Goal: Task Accomplishment & Management: Complete application form

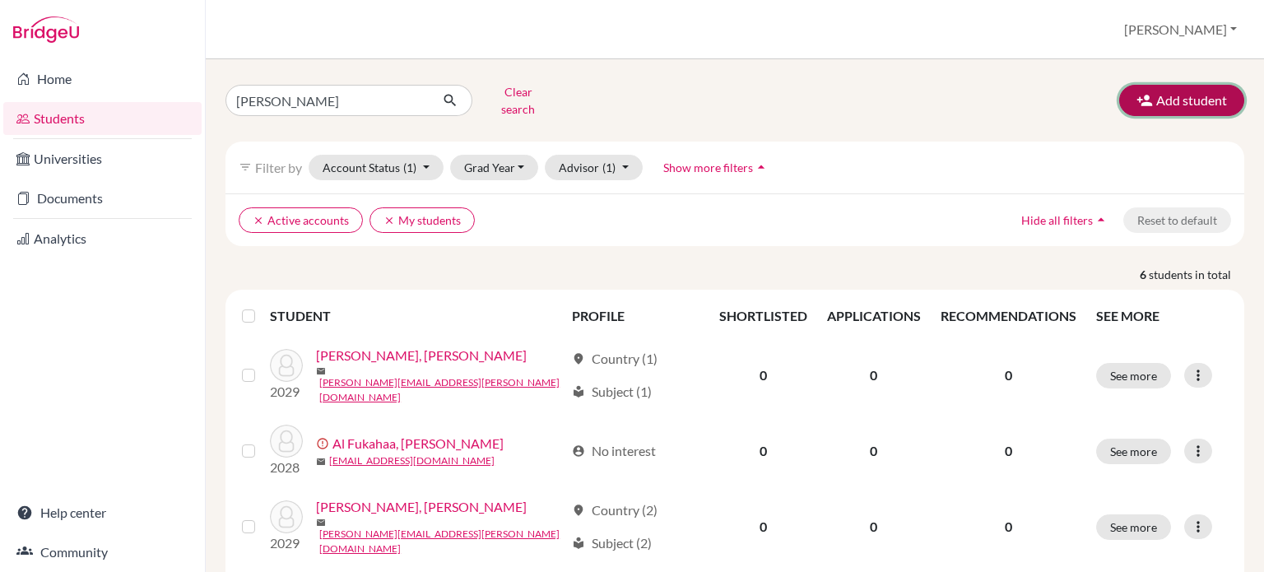
click at [1173, 95] on button "Add student" at bounding box center [1181, 100] width 125 height 31
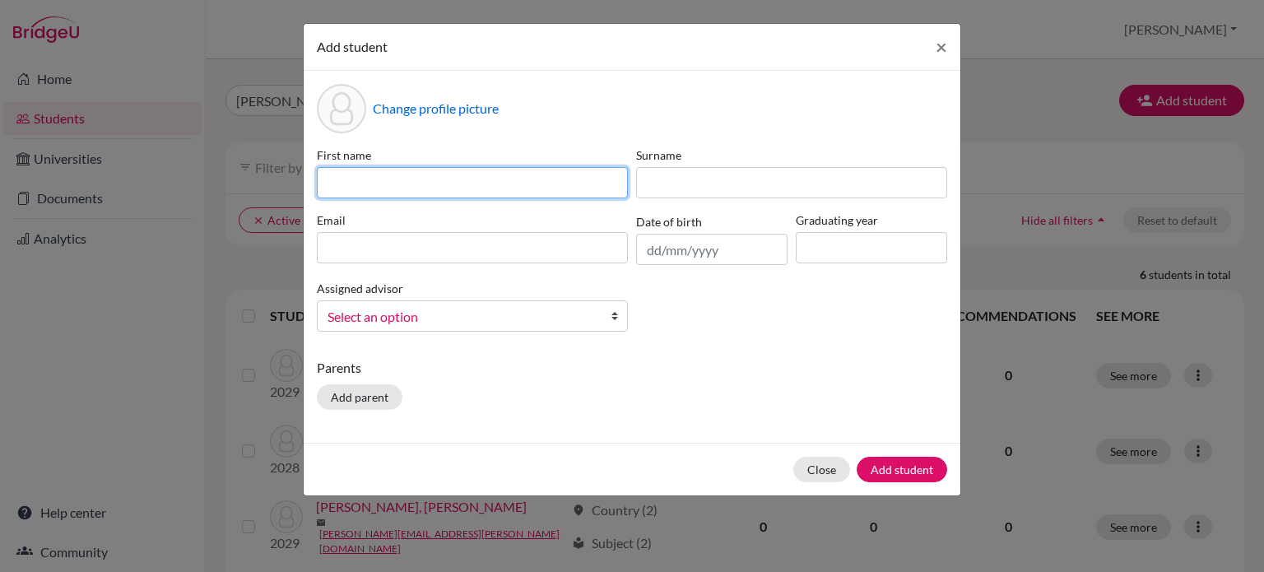
click at [535, 187] on input at bounding box center [472, 182] width 311 height 31
type input "Lojain"
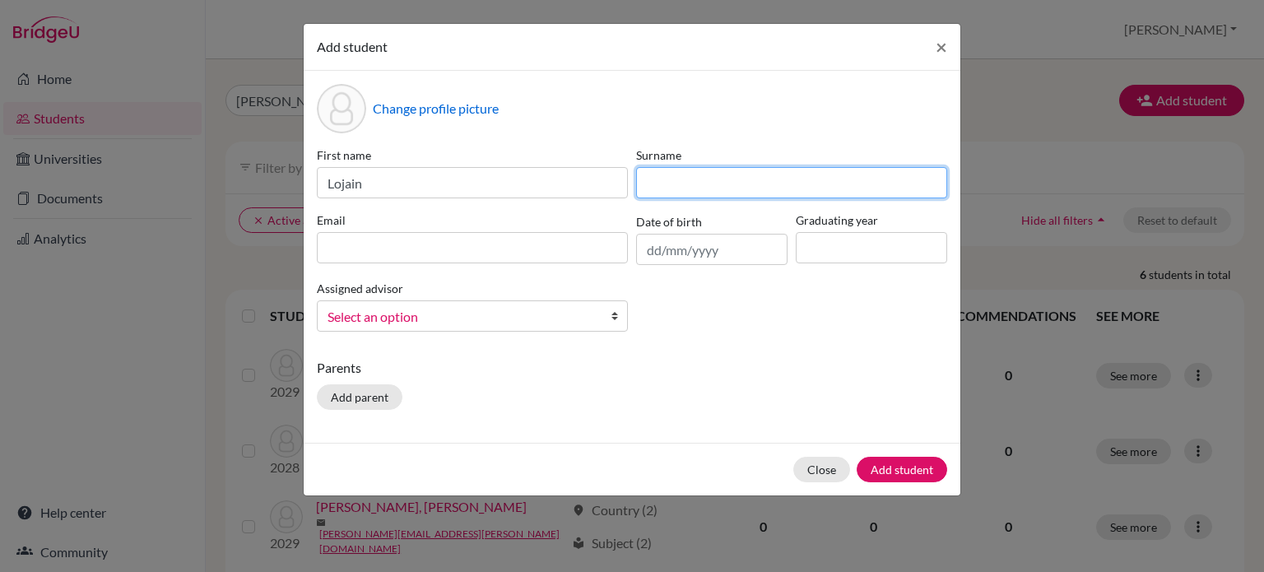
click at [691, 187] on input at bounding box center [791, 182] width 311 height 31
type input "[PERSON_NAME]"
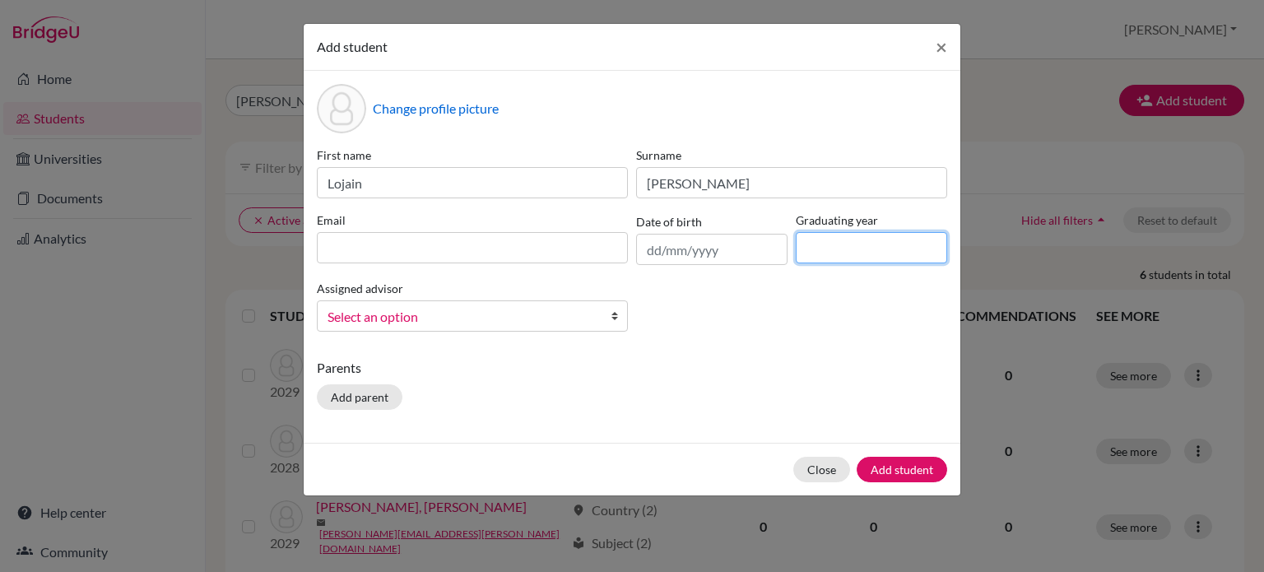
click at [834, 242] on input at bounding box center [871, 247] width 151 height 31
type input "2029"
click at [484, 269] on div "First name Lojain Surname [PERSON_NAME] Email Date of birth Graduating year [DA…" at bounding box center [632, 245] width 639 height 198
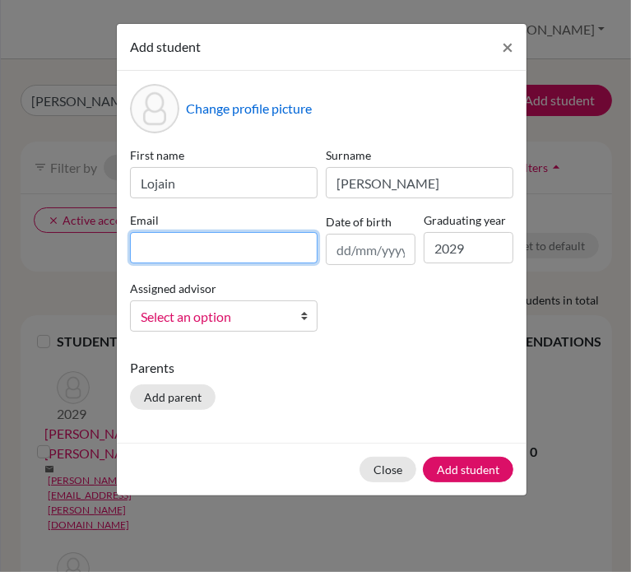
click at [184, 256] on input at bounding box center [224, 247] width 188 height 31
type input "V"
paste input "[EMAIL_ADDRESS][DOMAIN_NAME]"
type input "[EMAIL_ADDRESS][DOMAIN_NAME]"
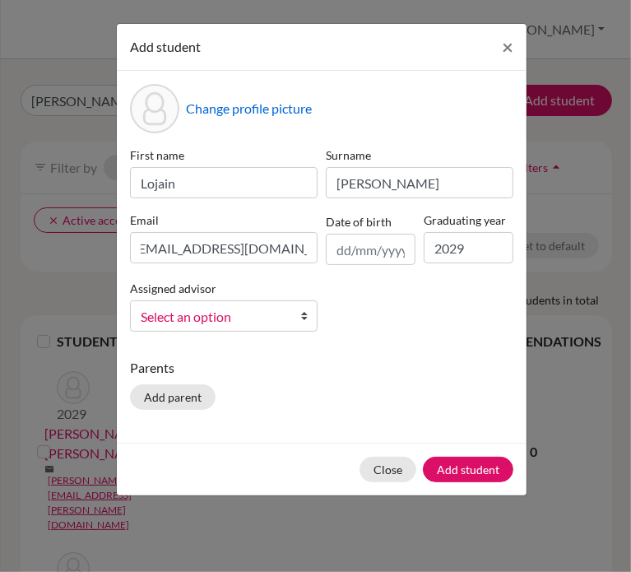
click at [204, 326] on span "Select an option" at bounding box center [213, 316] width 145 height 21
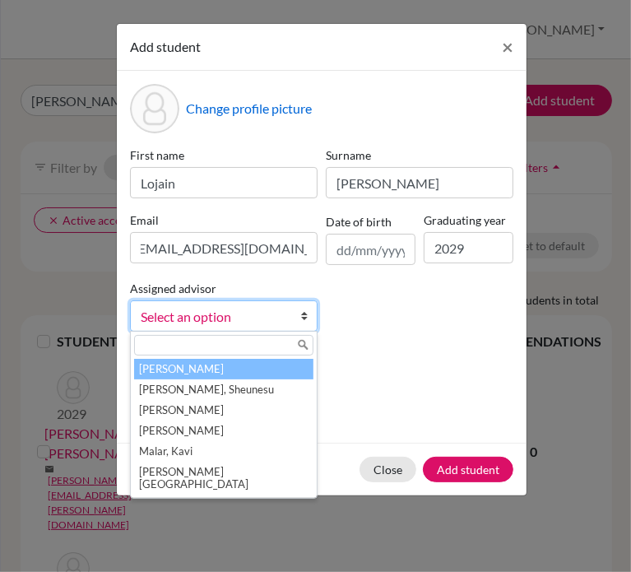
scroll to position [0, 0]
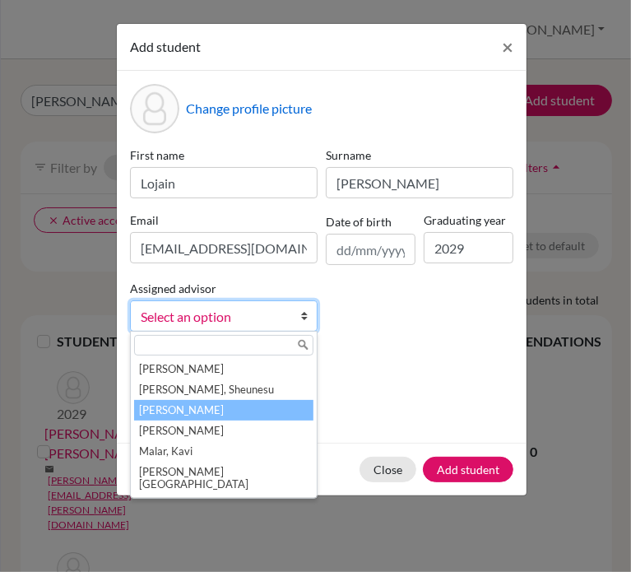
click at [199, 410] on li "[PERSON_NAME]" at bounding box center [223, 410] width 179 height 21
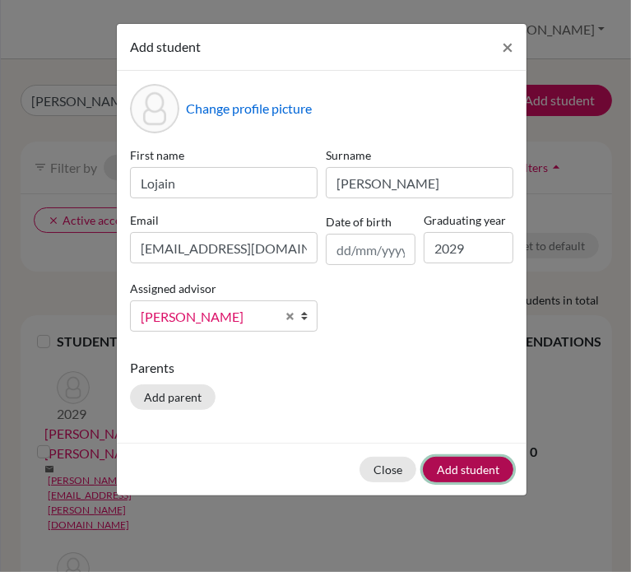
click at [486, 463] on button "Add student" at bounding box center [468, 470] width 91 height 26
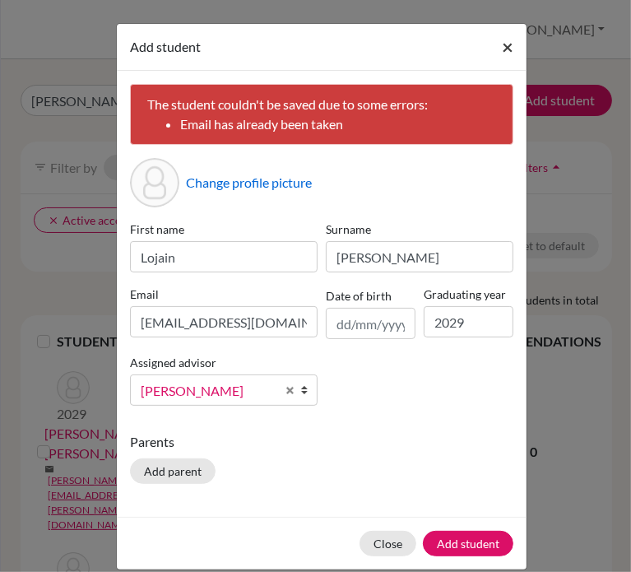
click at [502, 42] on span "×" at bounding box center [508, 47] width 12 height 24
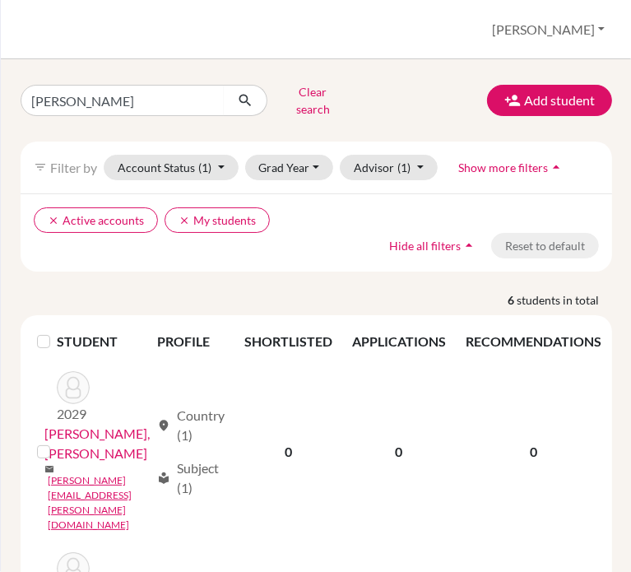
click at [499, 16] on div "Students overview [PERSON_NAME] Profile School Settings Log out" at bounding box center [316, 29] width 631 height 59
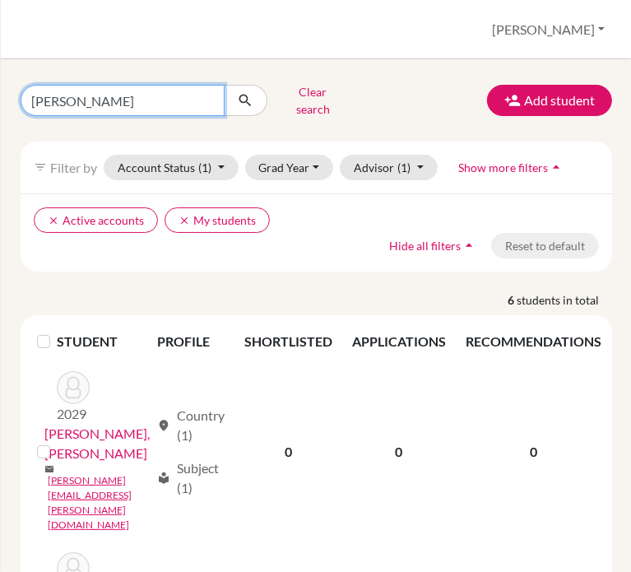
click at [170, 85] on input "[PERSON_NAME]" at bounding box center [123, 100] width 204 height 31
type input "Aisha"
click button "submit" at bounding box center [246, 100] width 44 height 31
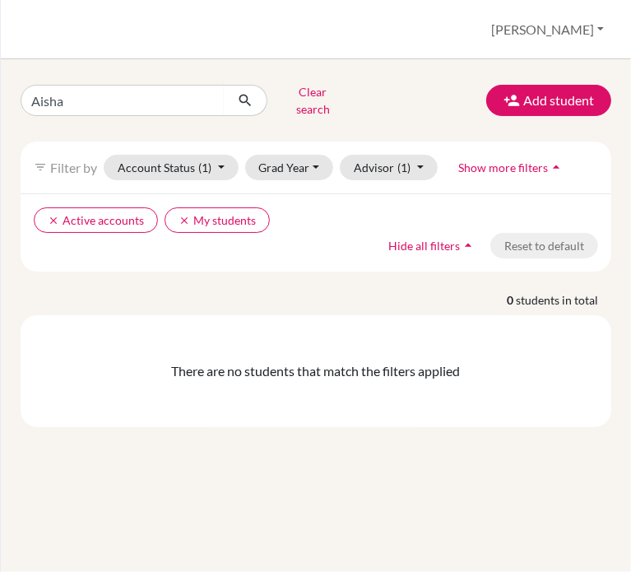
click at [560, 77] on div "Aisha Clear search Add student filter_list Filter by Account Status (1) Active …" at bounding box center [316, 315] width 630 height 513
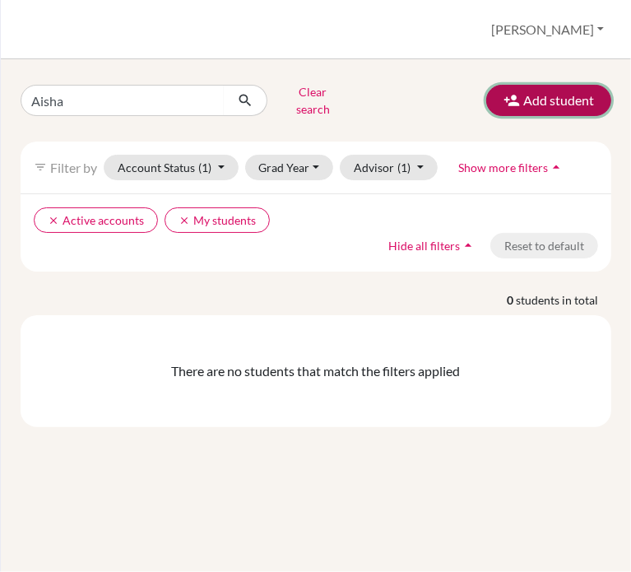
click at [542, 100] on button "Add student" at bounding box center [548, 100] width 125 height 31
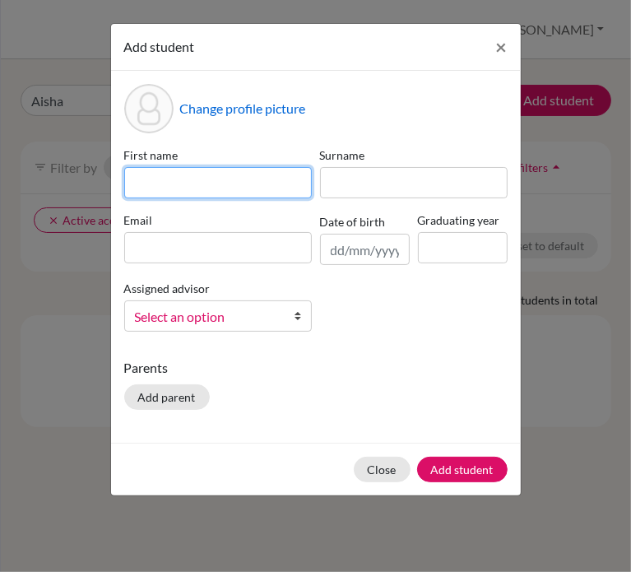
click at [178, 184] on input at bounding box center [218, 182] width 188 height 31
type input "Aisha"
click at [198, 267] on div "First name [PERSON_NAME] Surname Email Date of birth Graduating year Assigned a…" at bounding box center [316, 245] width 392 height 198
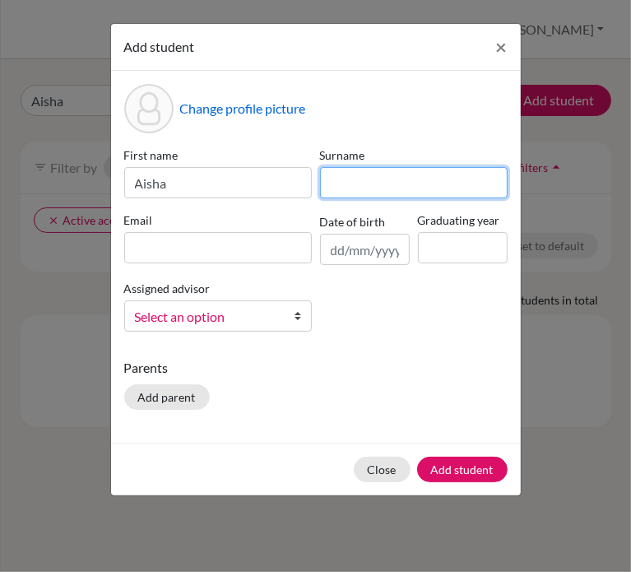
click at [339, 180] on input at bounding box center [414, 182] width 188 height 31
type input "Bagaber"
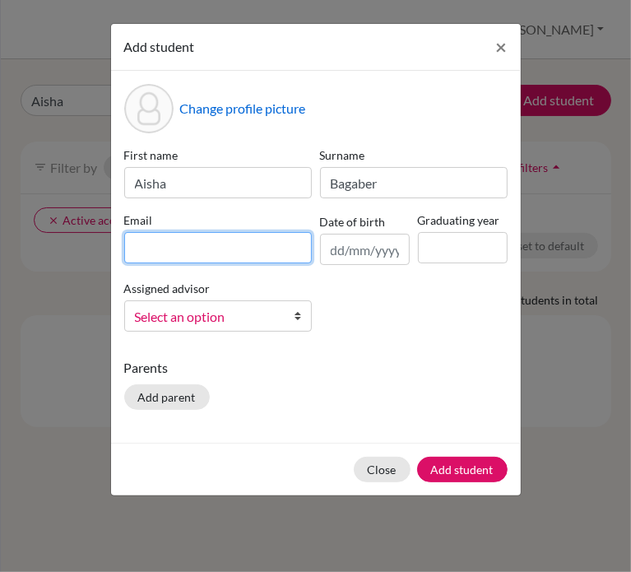
click at [198, 236] on input at bounding box center [218, 247] width 188 height 31
paste input "[EMAIL_ADDRESS][DOMAIN_NAME]"
type input "[EMAIL_ADDRESS][DOMAIN_NAME]"
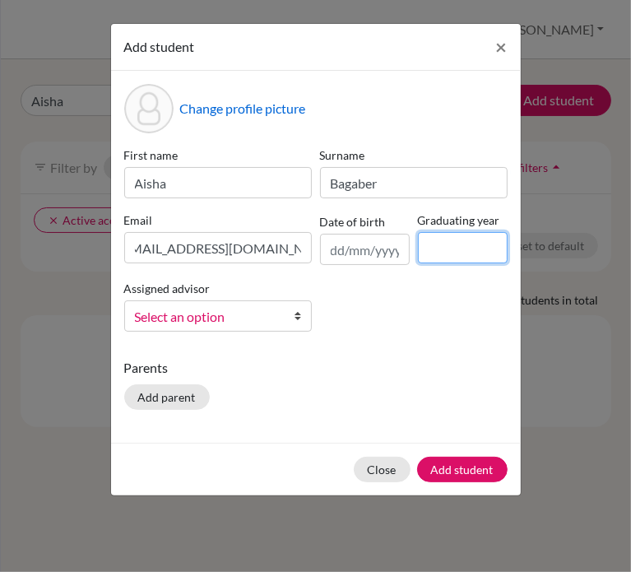
scroll to position [0, 0]
click at [493, 239] on input at bounding box center [463, 247] width 90 height 31
type input "2029"
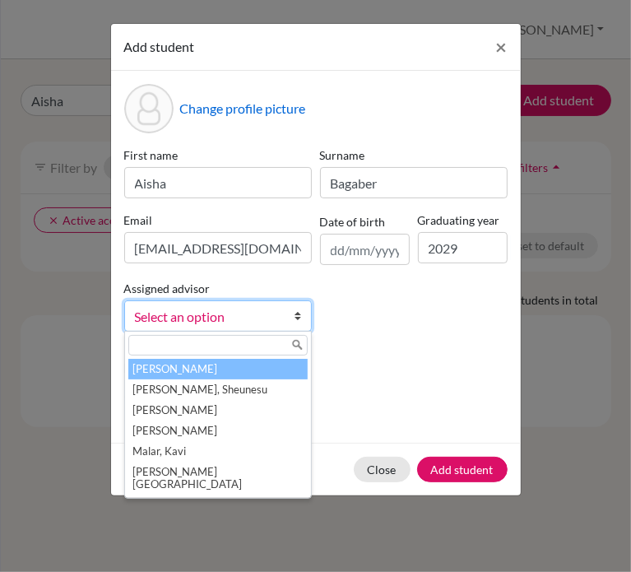
click at [172, 314] on span "Select an option" at bounding box center [207, 316] width 145 height 21
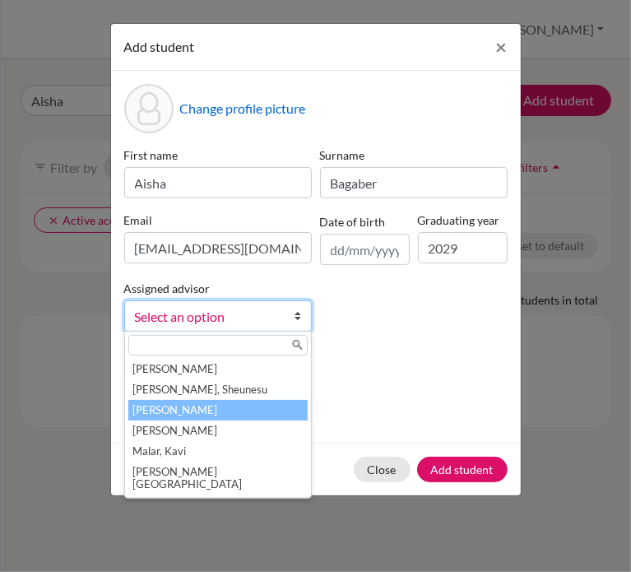
click at [229, 407] on li "[PERSON_NAME]" at bounding box center [217, 410] width 179 height 21
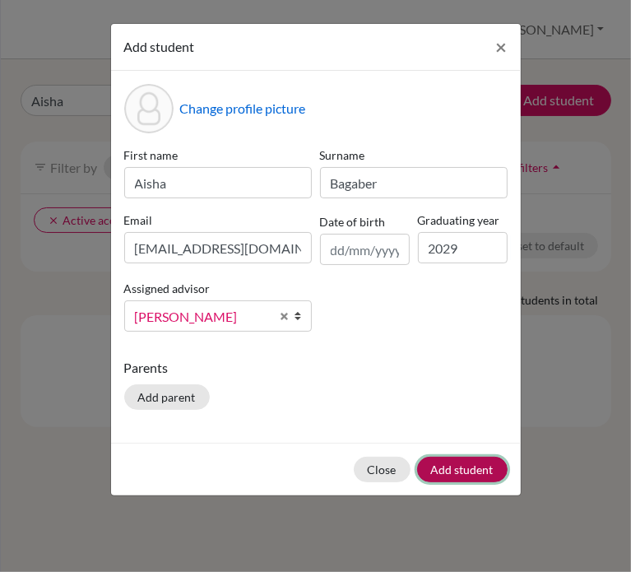
click at [474, 471] on button "Add student" at bounding box center [462, 470] width 91 height 26
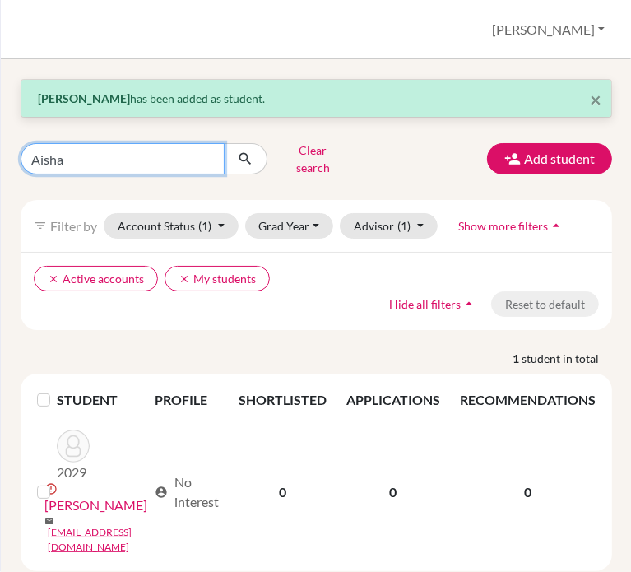
click at [105, 160] on input "Aisha" at bounding box center [123, 158] width 204 height 31
type input "[PERSON_NAME]"
click button "submit" at bounding box center [246, 158] width 44 height 31
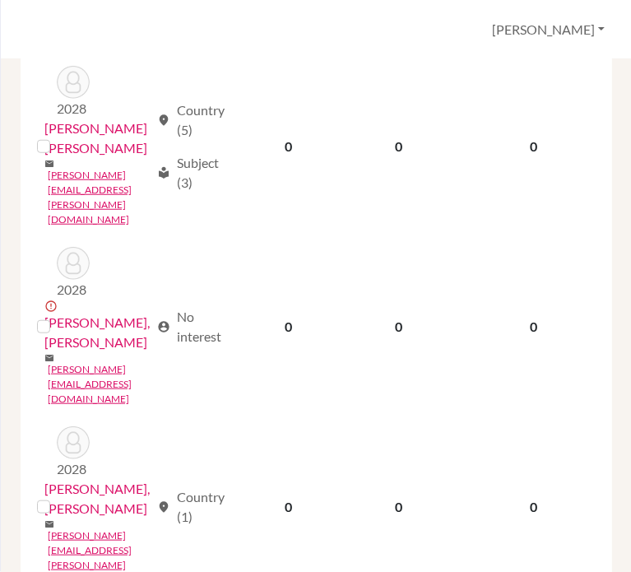
scroll to position [690, 0]
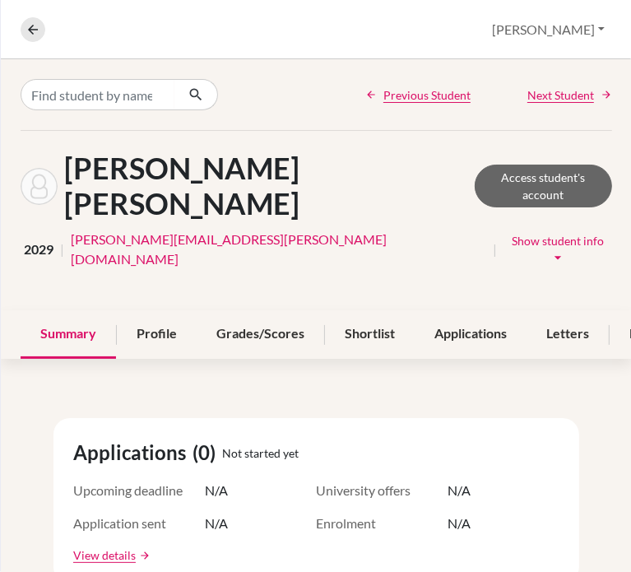
click at [512, 234] on span "Show student info" at bounding box center [558, 241] width 92 height 14
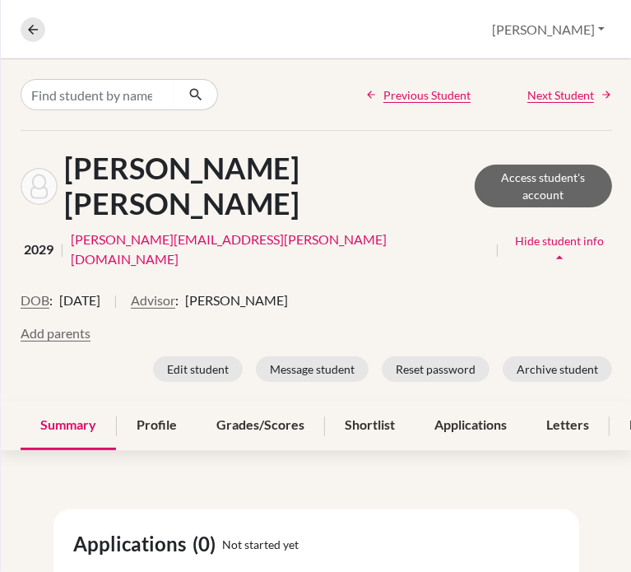
scroll to position [0, 86]
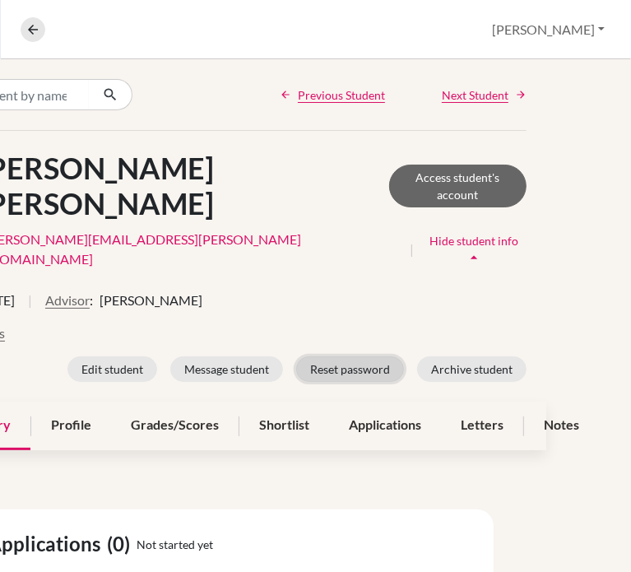
click at [333, 356] on button "Reset password" at bounding box center [350, 369] width 108 height 26
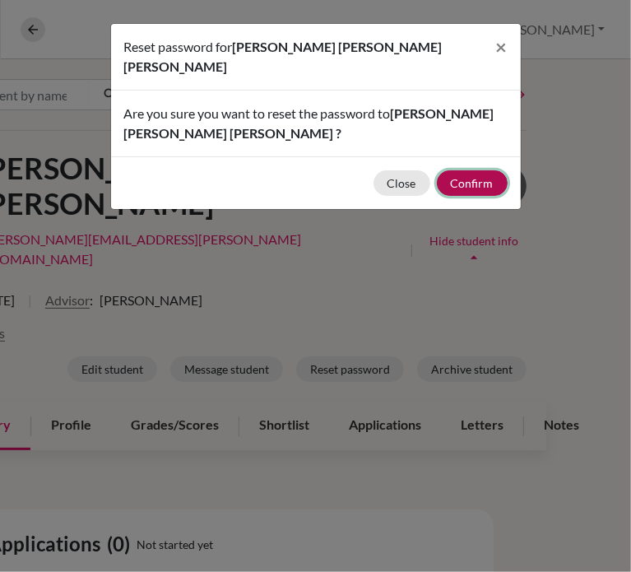
click at [477, 170] on button "Confirm" at bounding box center [472, 183] width 71 height 26
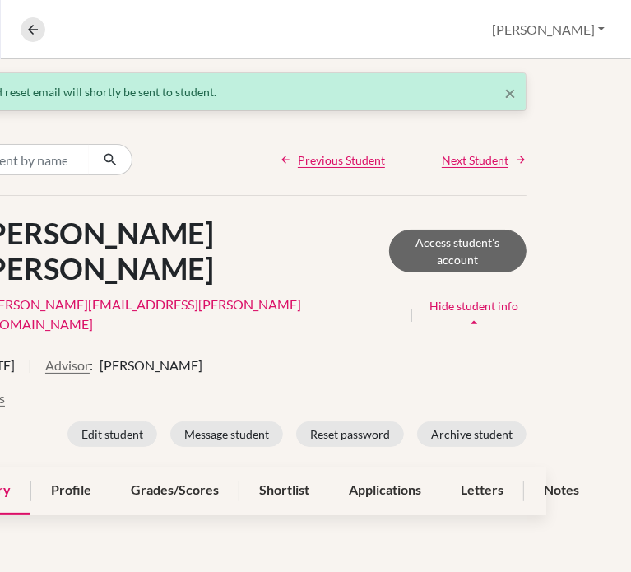
scroll to position [0, 0]
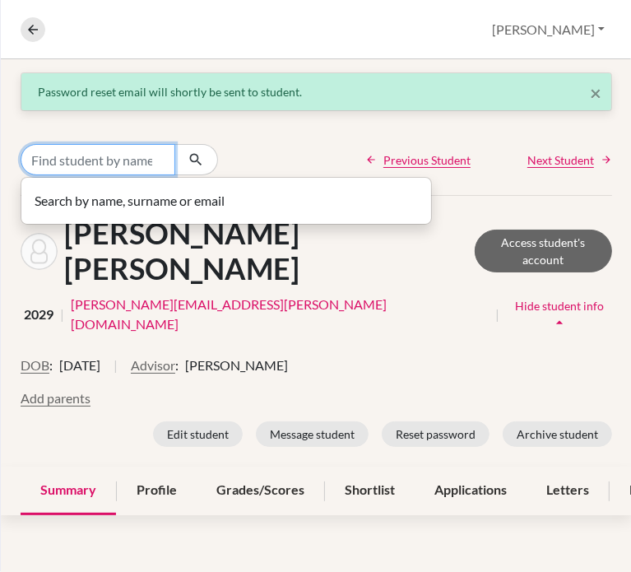
click at [65, 168] on input "Find student by name..." at bounding box center [98, 159] width 155 height 31
type input "Ariana"
click at [30, 156] on input "Ariana" at bounding box center [98, 159] width 155 height 31
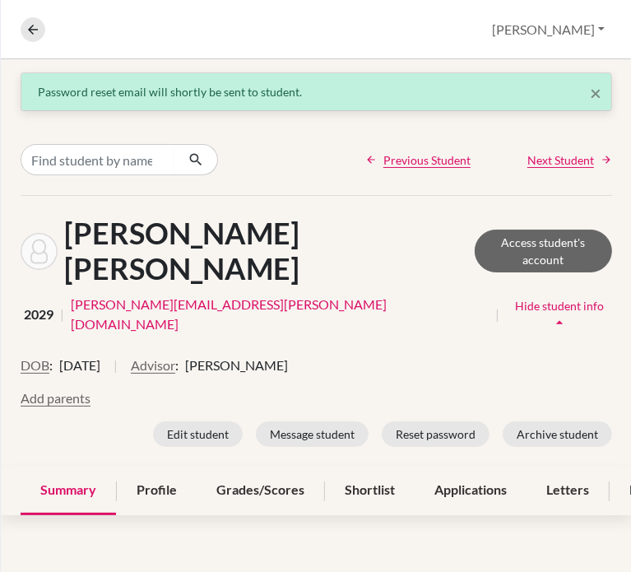
click at [46, 30] on nav "Overview Student details" at bounding box center [40, 29] width 38 height 25
click at [38, 32] on icon at bounding box center [33, 29] width 15 height 15
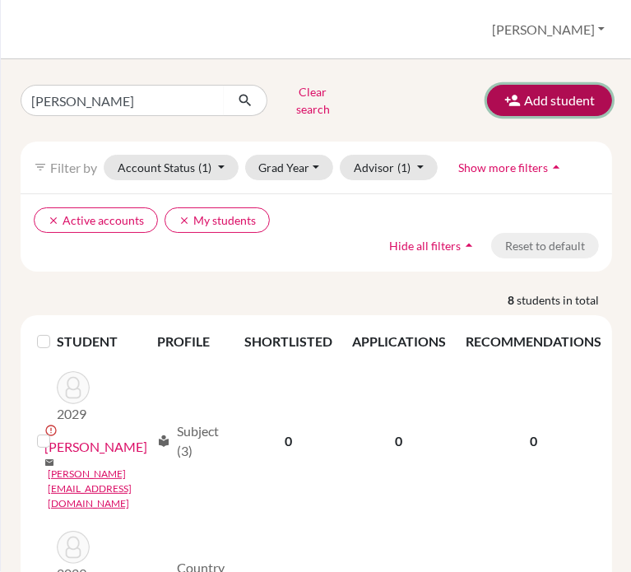
click at [523, 95] on button "Add student" at bounding box center [549, 100] width 125 height 31
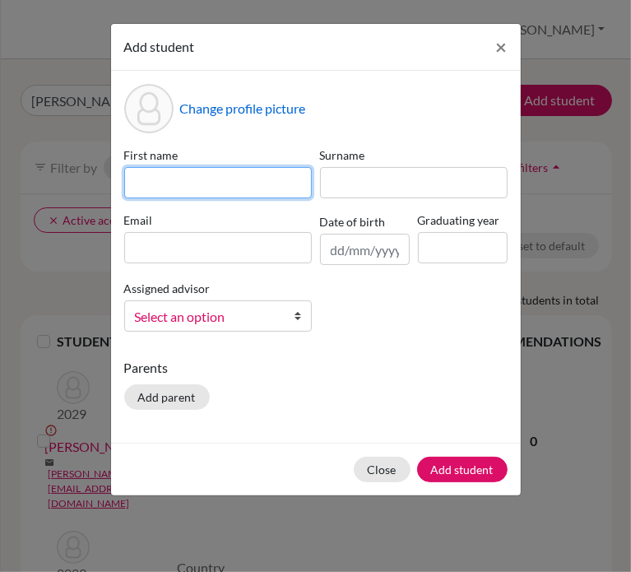
click at [225, 179] on input at bounding box center [218, 182] width 188 height 31
click at [202, 194] on input at bounding box center [218, 182] width 188 height 31
paste input "[PERSON_NAME]"
click at [202, 194] on input "[PERSON_NAME]" at bounding box center [218, 182] width 188 height 31
click at [235, 185] on input "[PERSON_NAME]" at bounding box center [218, 182] width 188 height 31
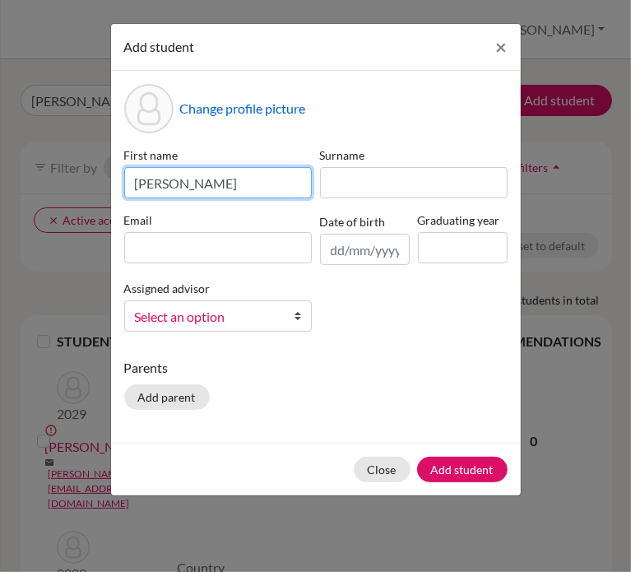
click at [235, 185] on input "[PERSON_NAME]" at bounding box center [218, 182] width 188 height 31
type input "[DEMOGRAPHIC_DATA][PERSON_NAME]"
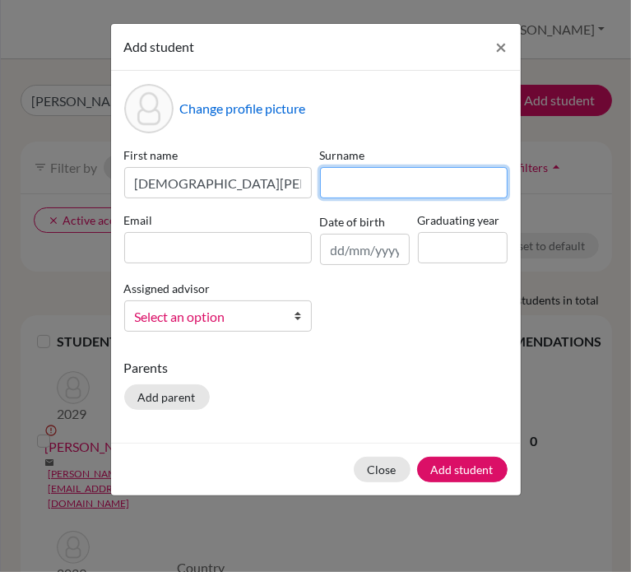
click at [411, 184] on input at bounding box center [414, 182] width 188 height 31
paste input "[PERSON_NAME]"
type input "[PERSON_NAME]"
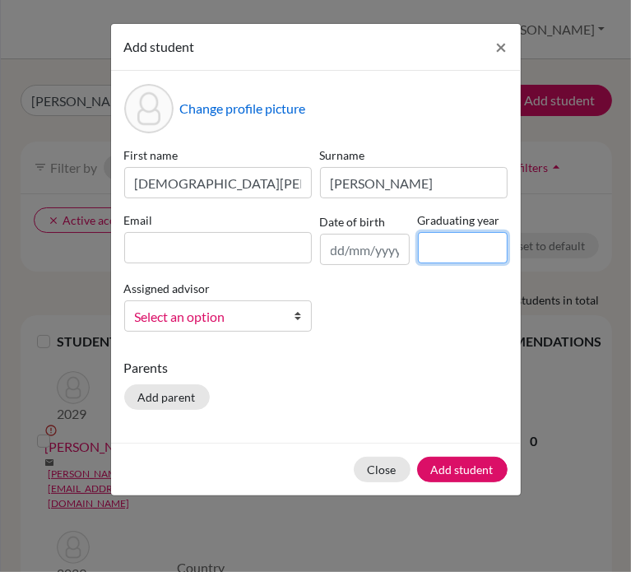
click at [467, 253] on input at bounding box center [463, 247] width 90 height 31
type input "2029"
click at [256, 313] on span "Select an option" at bounding box center [207, 316] width 145 height 21
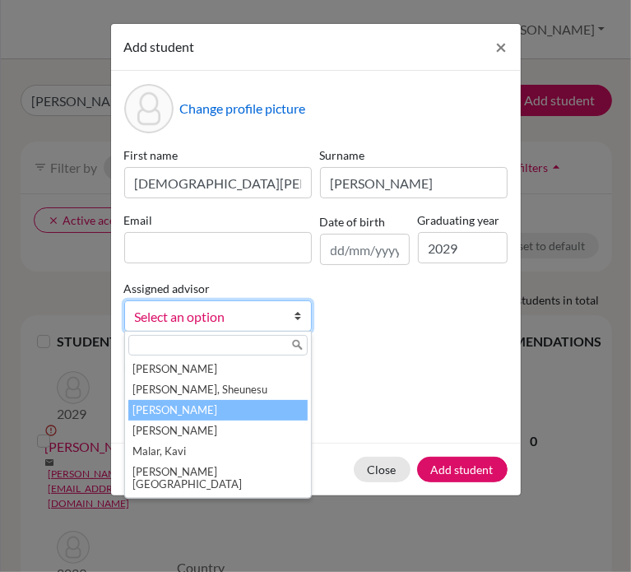
click at [171, 409] on li "[PERSON_NAME]" at bounding box center [217, 410] width 179 height 21
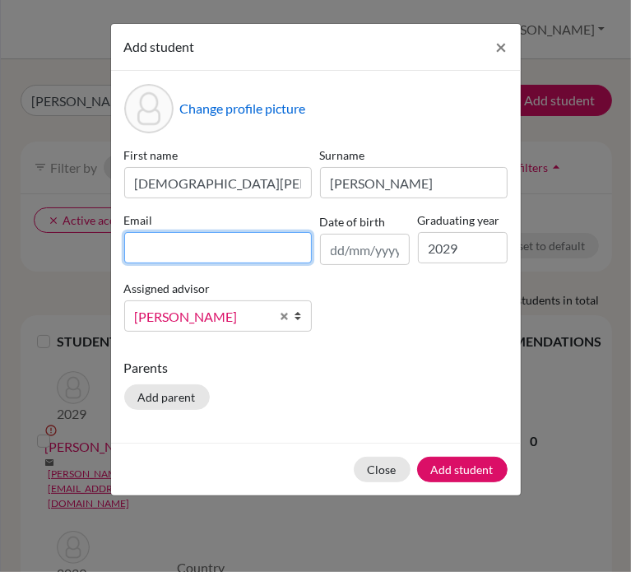
click at [191, 256] on input at bounding box center [218, 247] width 188 height 31
click at [227, 244] on input at bounding box center [218, 247] width 188 height 31
paste input "[PERSON_NAME][EMAIL_ADDRESS][DOMAIN_NAME]"
click at [227, 244] on input "[PERSON_NAME][EMAIL_ADDRESS][DOMAIN_NAME]" at bounding box center [218, 247] width 188 height 31
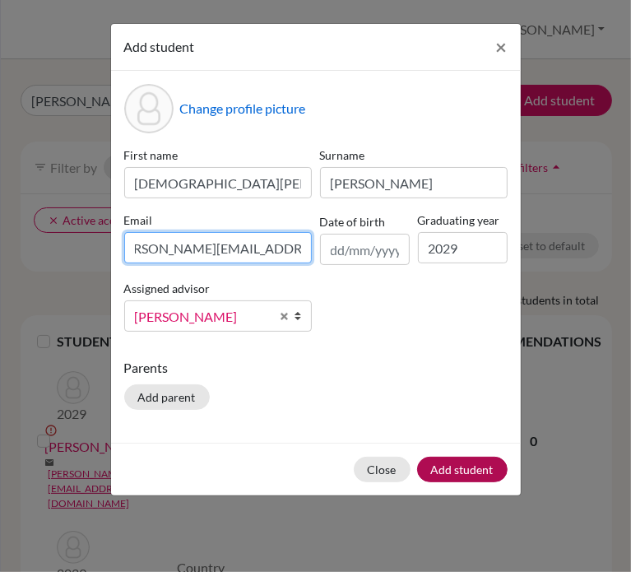
type input "[PERSON_NAME][EMAIL_ADDRESS][DOMAIN_NAME]"
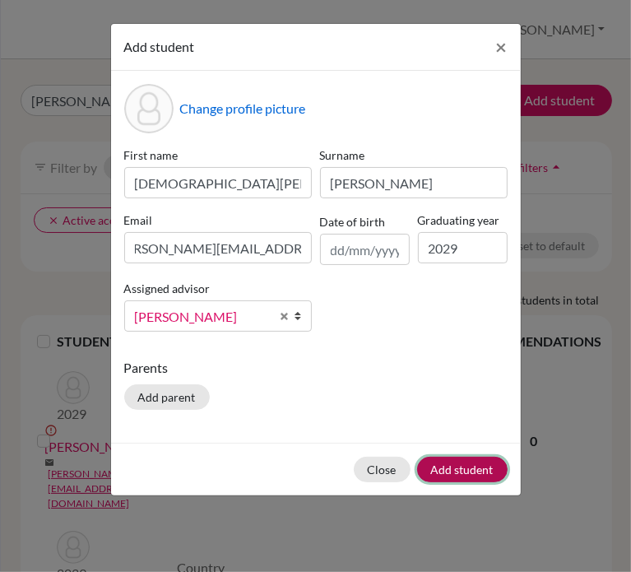
click at [466, 460] on button "Add student" at bounding box center [462, 470] width 91 height 26
